Goal: Contribute content

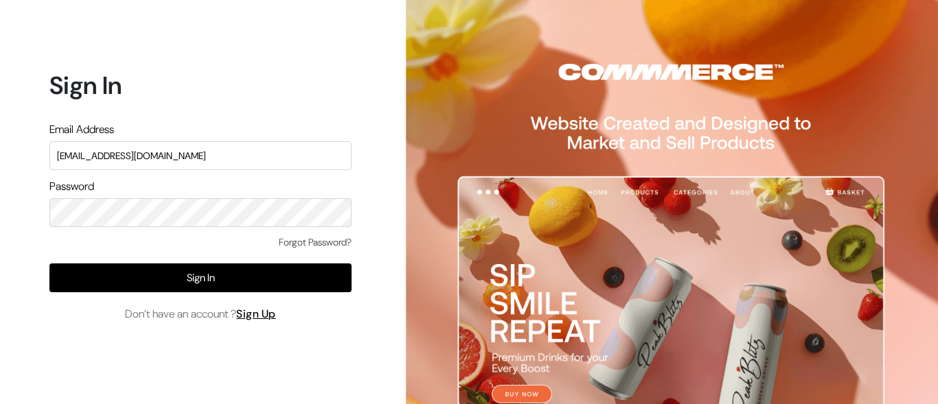
type input "[EMAIL_ADDRESS][DOMAIN_NAME]"
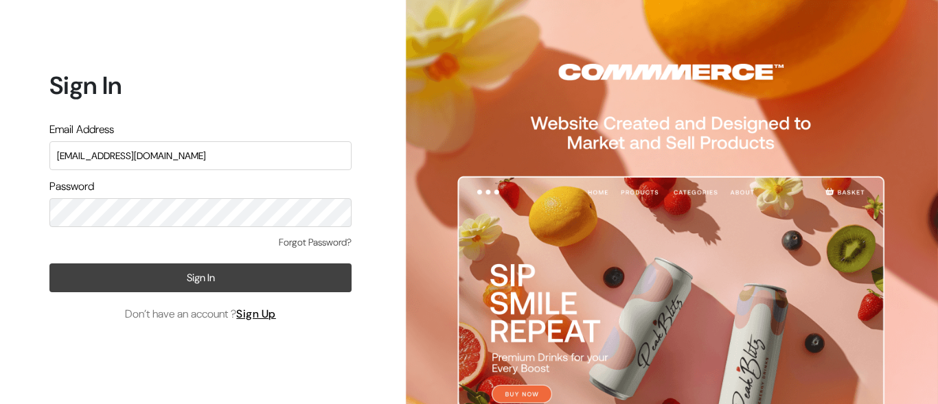
click at [200, 277] on button "Sign In" at bounding box center [200, 278] width 302 height 29
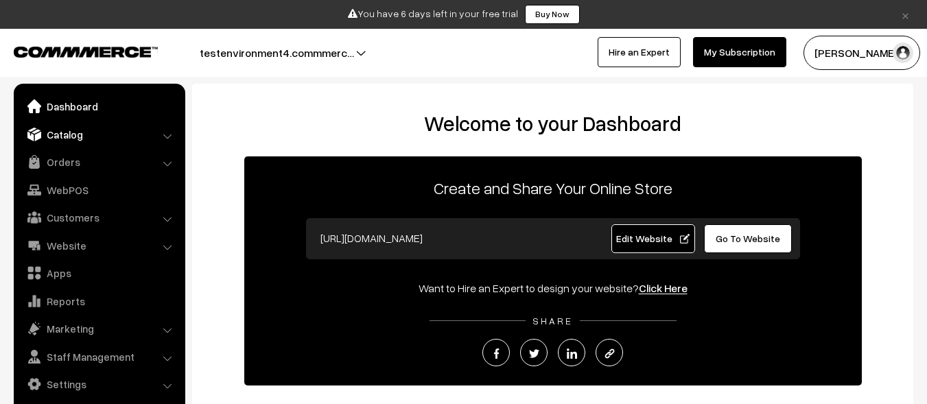
click at [98, 134] on link "Catalog" at bounding box center [98, 134] width 163 height 25
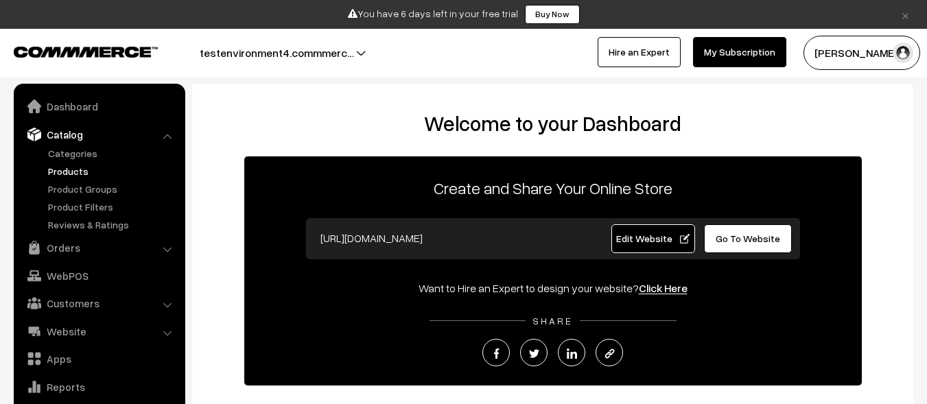
click at [113, 171] on link "Products" at bounding box center [113, 171] width 136 height 14
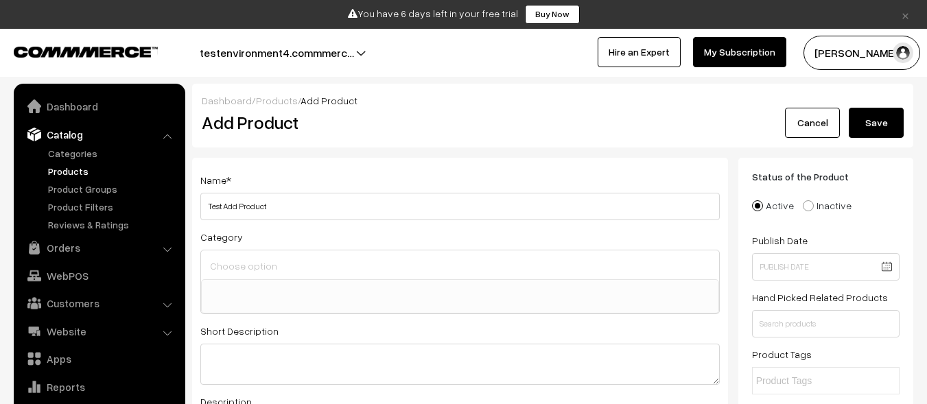
select select
type input "Test Add Product"
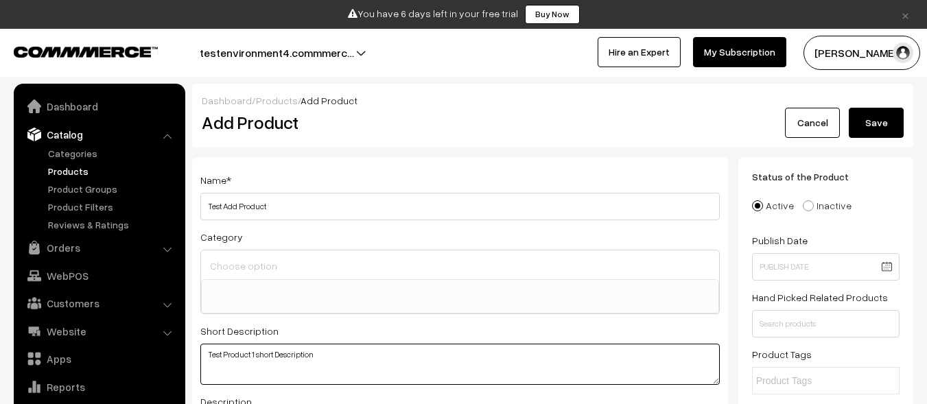
scroll to position [34, 0]
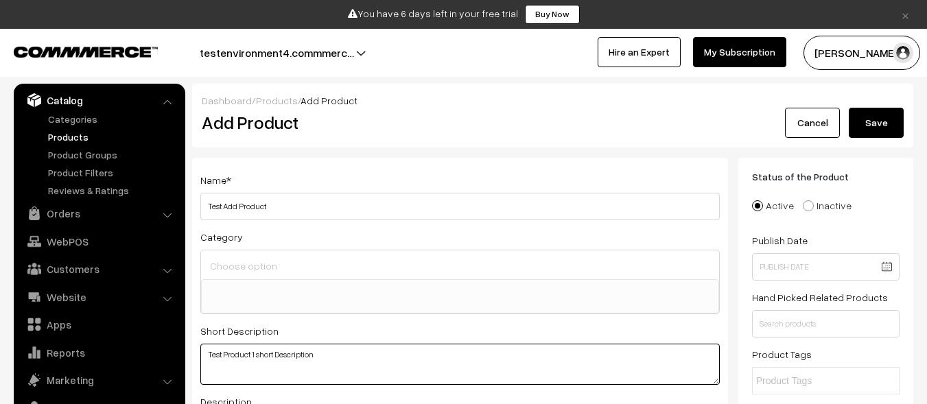
type textarea "Test Product 1 short Description"
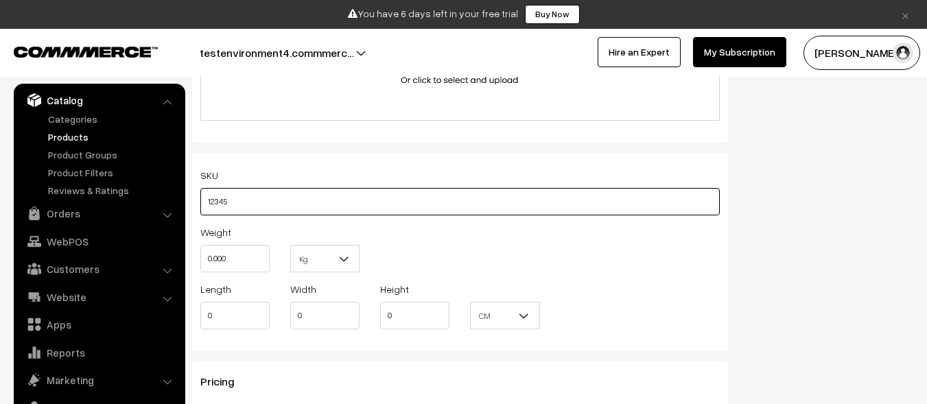
type input "12345"
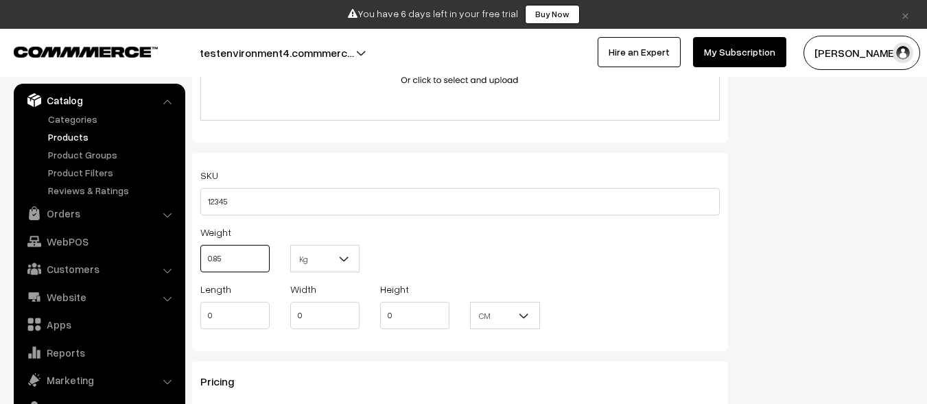
type input "0.85"
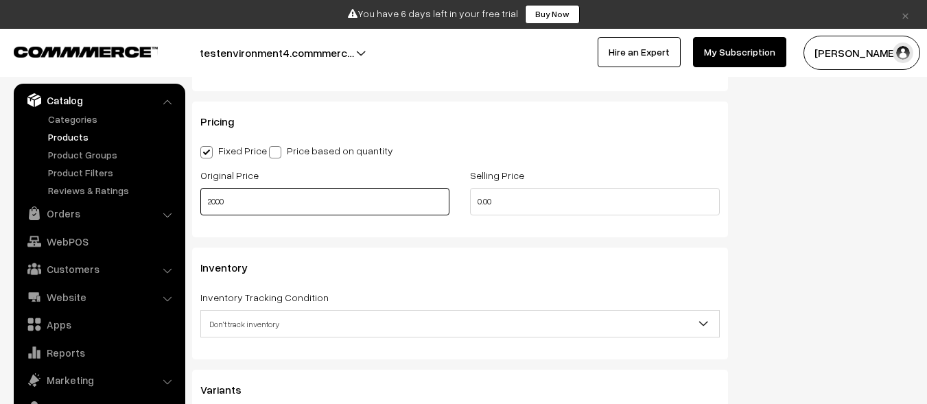
type input "2000"
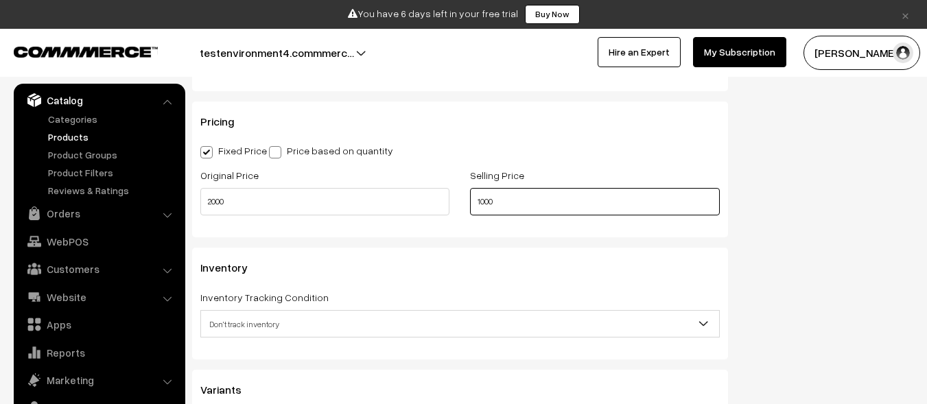
scroll to position [0, 0]
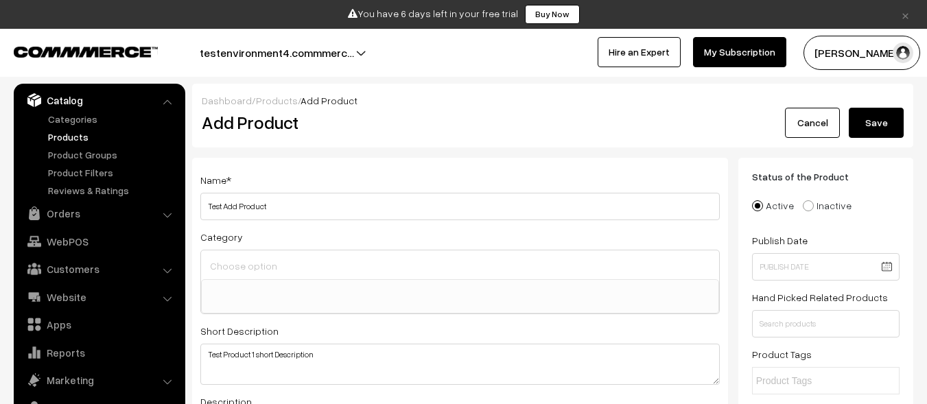
type input "1000"
click at [876, 123] on button "Save" at bounding box center [876, 123] width 55 height 30
